Goal: Task Accomplishment & Management: Manage account settings

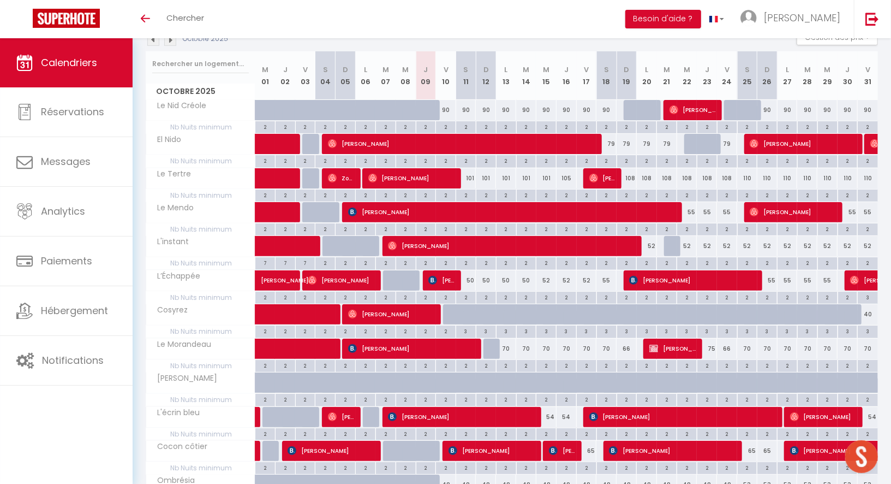
scroll to position [147, 0]
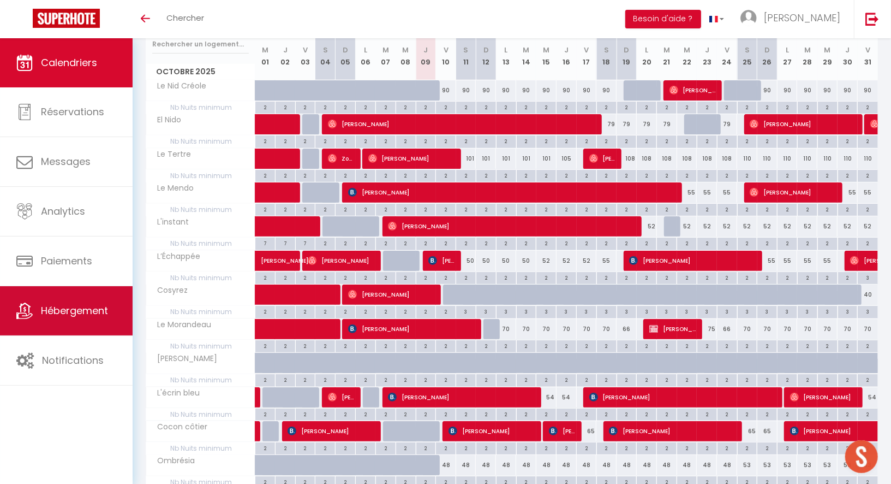
click at [55, 317] on link "Hébergement" at bounding box center [66, 310] width 133 height 49
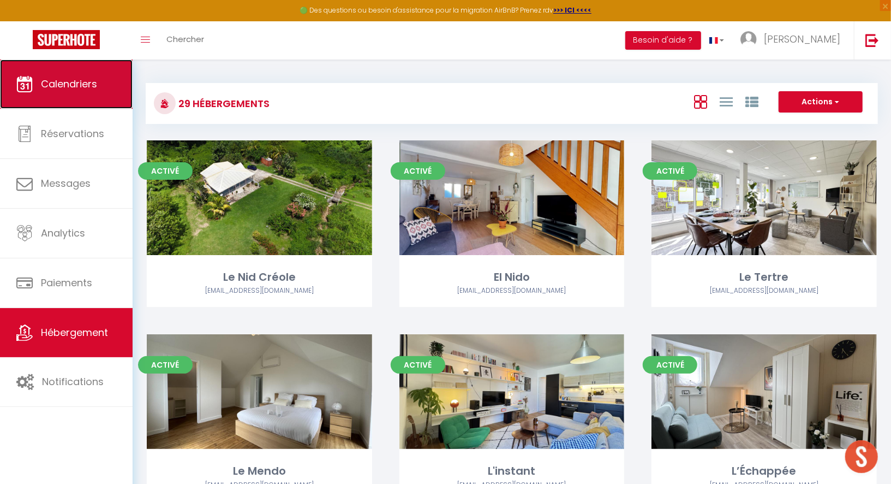
click at [100, 95] on link "Calendriers" at bounding box center [66, 83] width 133 height 49
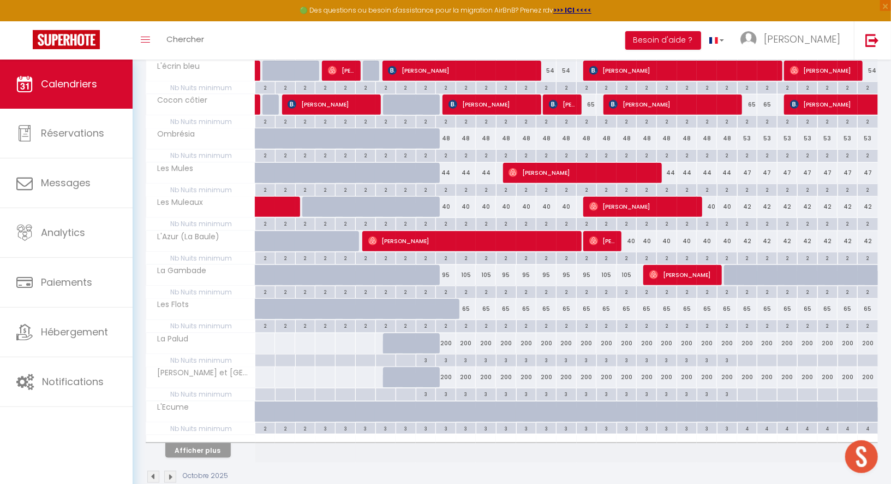
scroll to position [506, 0]
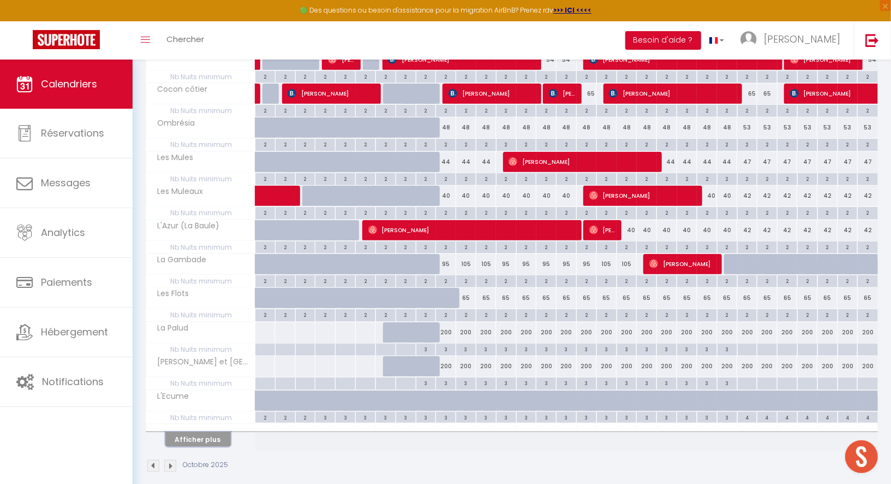
click at [196, 432] on button "Afficher plus" at bounding box center [197, 439] width 65 height 15
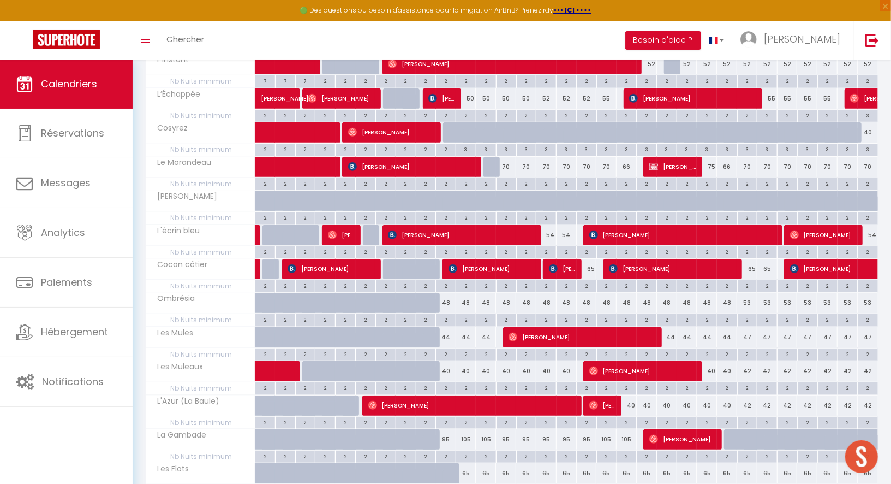
scroll to position [329, 0]
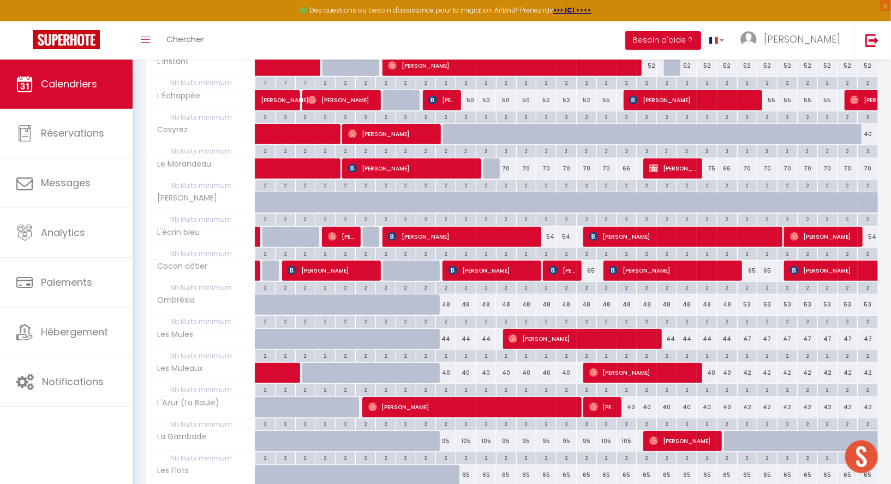
click at [445, 299] on div "48" at bounding box center [446, 304] width 20 height 20
type input "48"
type input "Ven 10 Octobre 2025"
type input "[PERSON_NAME] 11 Octobre 2025"
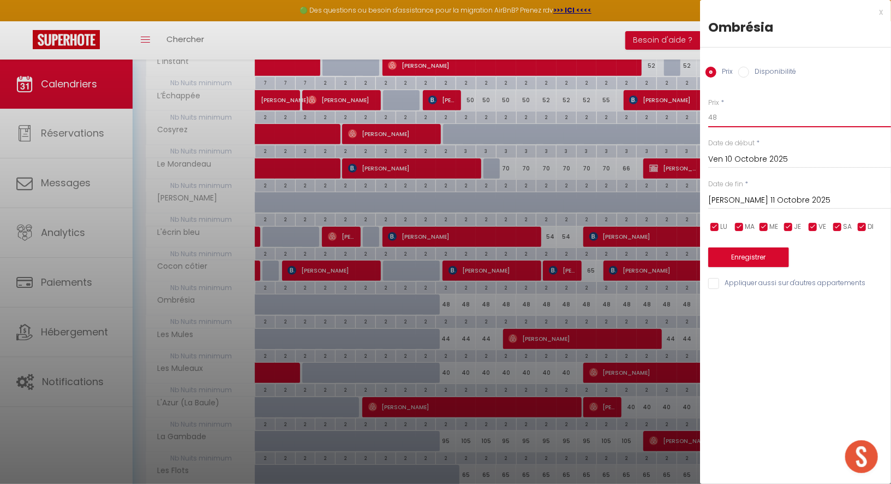
click at [781, 120] on input "48" at bounding box center [799, 118] width 183 height 20
type input "45"
click at [790, 199] on input "[PERSON_NAME] 11 Octobre 2025" at bounding box center [799, 200] width 183 height 14
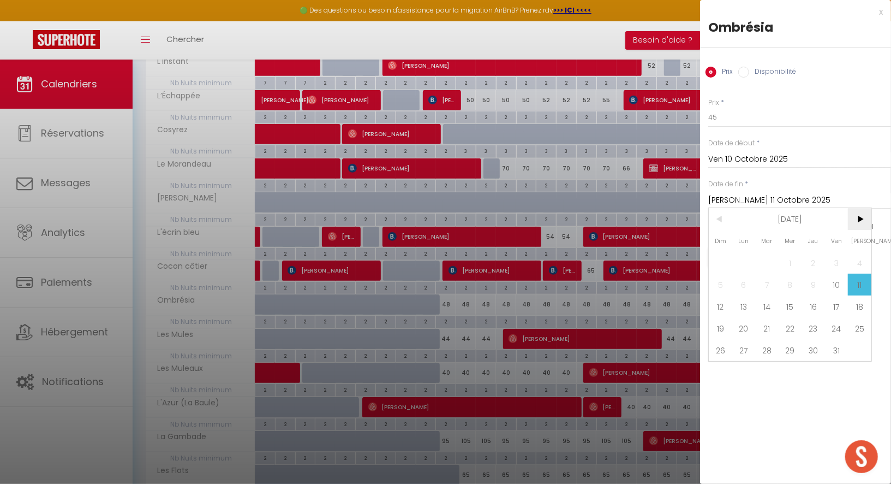
click at [856, 223] on span ">" at bounding box center [859, 219] width 23 height 22
click at [859, 347] on span "29" at bounding box center [859, 350] width 23 height 22
type input "[PERSON_NAME] 29 Novembre 2025"
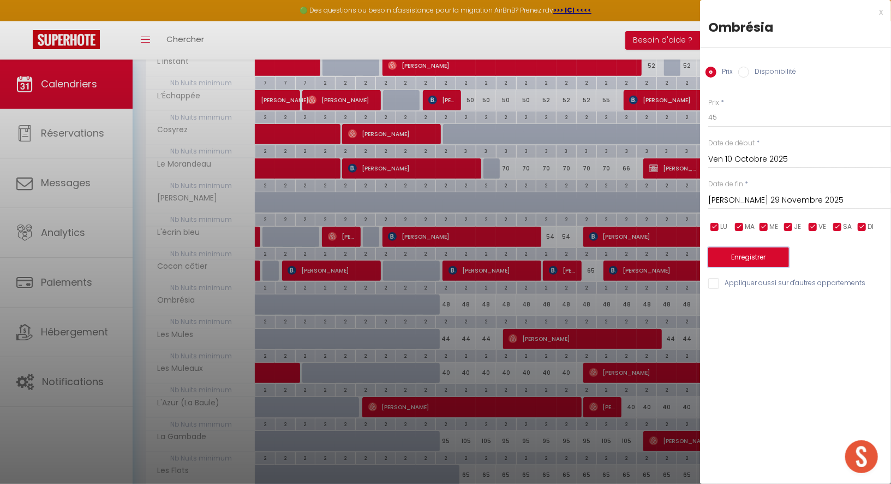
click at [749, 260] on button "Enregistrer" at bounding box center [748, 257] width 81 height 20
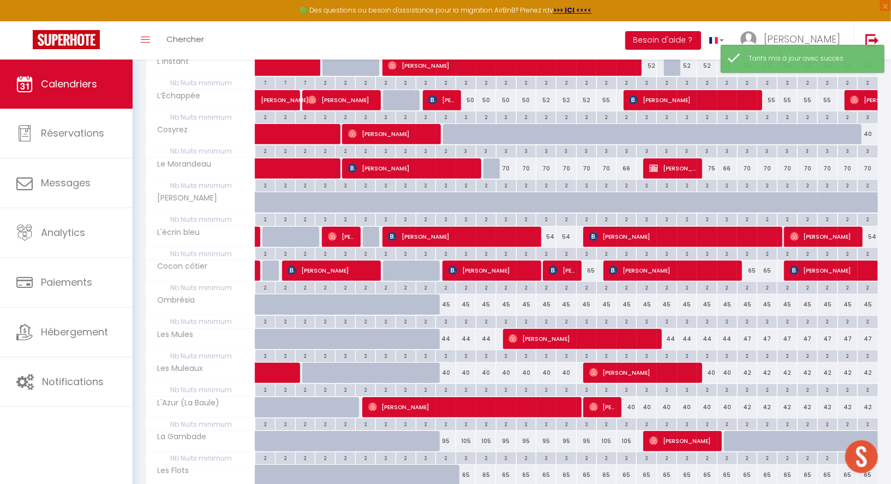
scroll to position [0, 0]
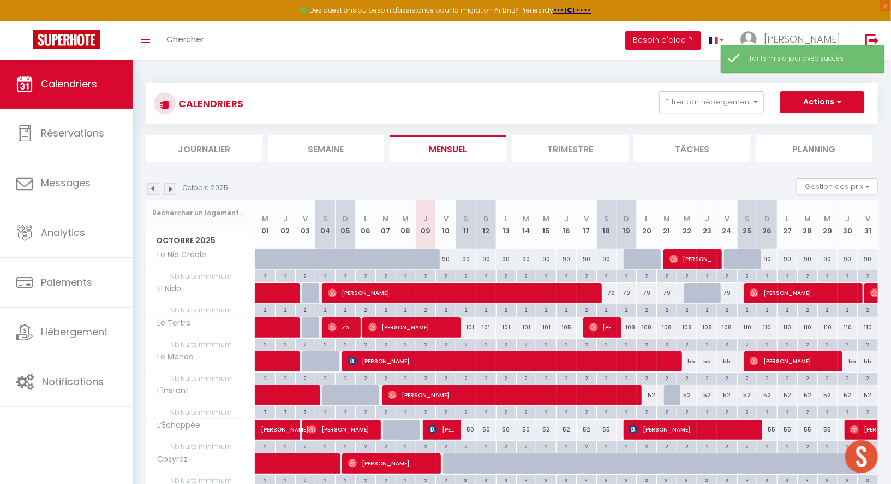
click at [171, 187] on img at bounding box center [170, 189] width 12 height 12
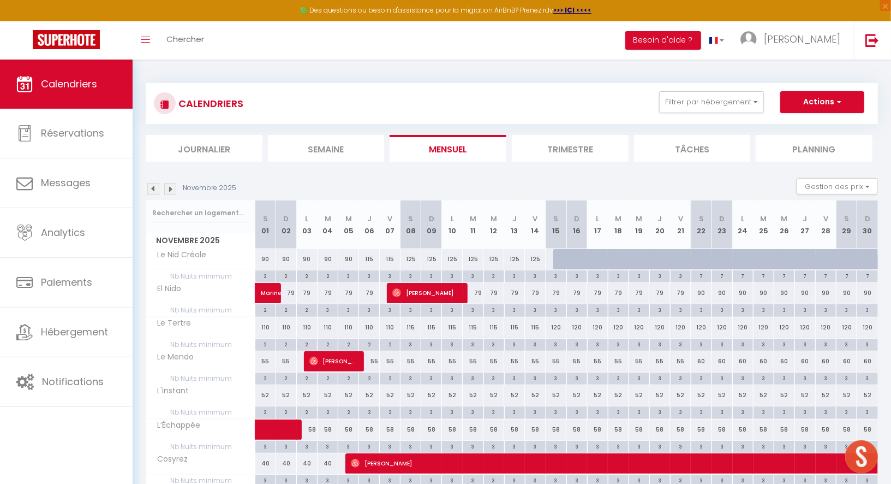
click at [156, 186] on img at bounding box center [153, 189] width 12 height 12
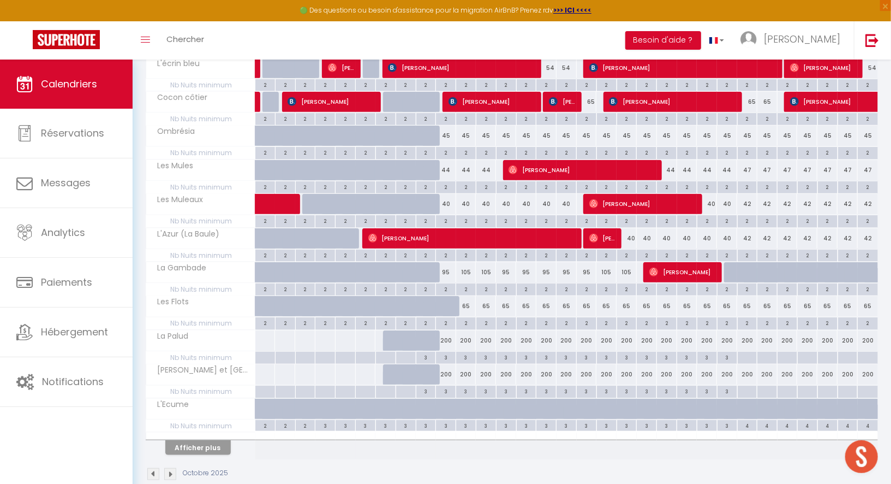
scroll to position [506, 0]
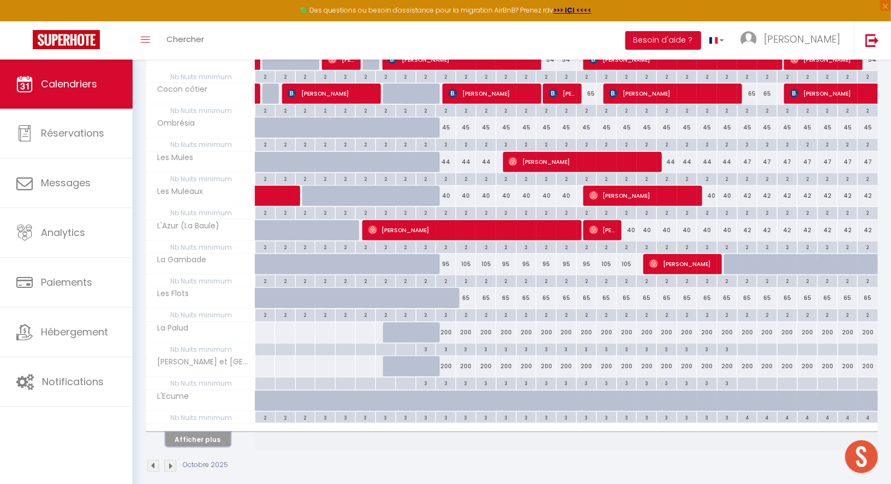
click at [205, 432] on button "Afficher plus" at bounding box center [197, 439] width 65 height 15
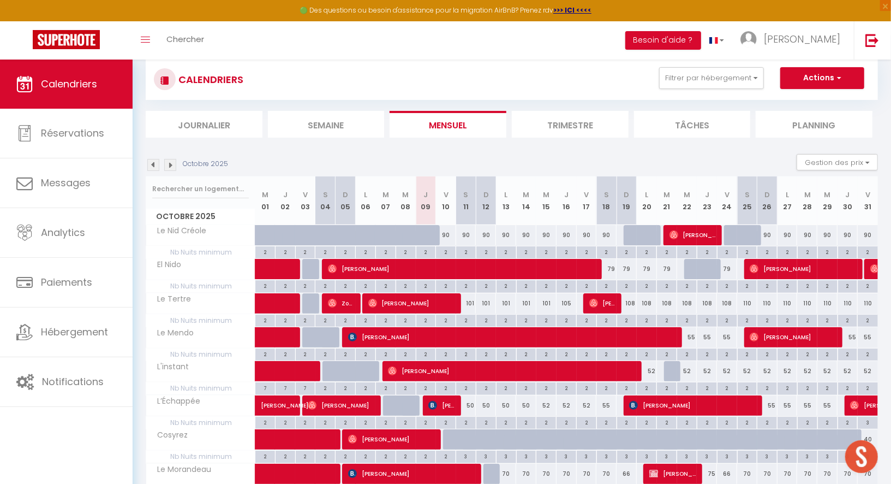
scroll to position [0, 0]
